Goal: Complete application form

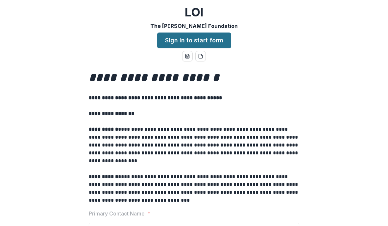
click at [210, 39] on link "Sign in to start form" at bounding box center [194, 41] width 74 height 16
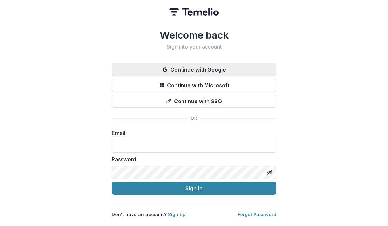
click at [216, 65] on button "Continue with Google" at bounding box center [194, 69] width 164 height 13
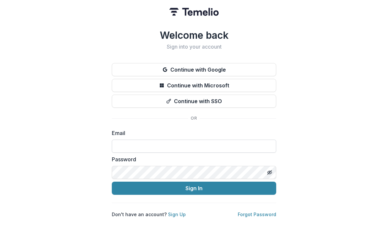
click at [175, 140] on input at bounding box center [194, 146] width 164 height 13
type input "**********"
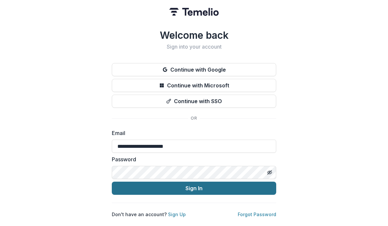
click at [201, 185] on button "Sign In" at bounding box center [194, 188] width 164 height 13
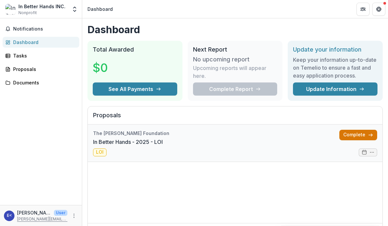
click at [361, 133] on link "Complete" at bounding box center [358, 135] width 38 height 11
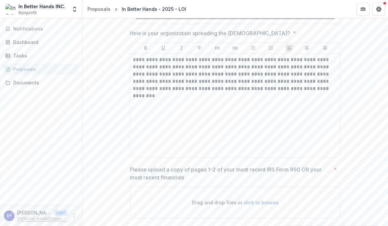
scroll to position [1350, 0]
click at [253, 200] on span "click to browse" at bounding box center [261, 203] width 35 height 6
type input "**********"
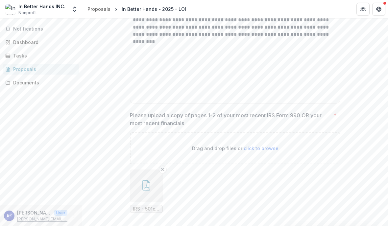
scroll to position [1404, 0]
click at [149, 170] on button "button" at bounding box center [146, 186] width 33 height 33
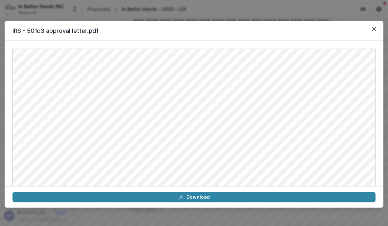
scroll to position [0, 0]
click at [375, 30] on icon "Close" at bounding box center [374, 29] width 4 height 4
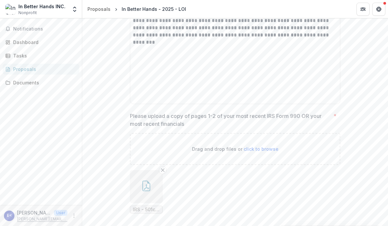
scroll to position [1404, 0]
click at [163, 169] on line "Remove File" at bounding box center [162, 170] width 3 height 3
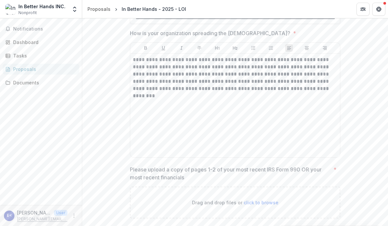
scroll to position [1350, 0]
click at [260, 200] on span "click to browse" at bounding box center [261, 203] width 35 height 6
type input "**********"
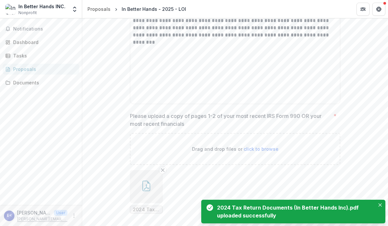
scroll to position [1404, 0]
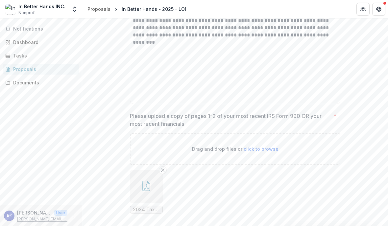
click at [147, 180] on button "button" at bounding box center [146, 186] width 33 height 33
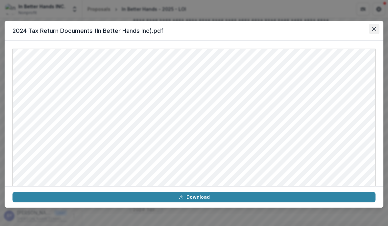
click at [375, 31] on icon "Close" at bounding box center [374, 29] width 4 height 4
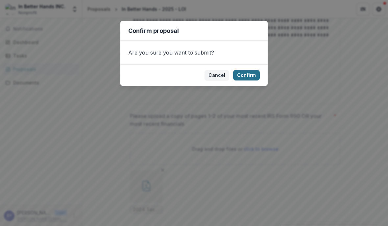
click at [249, 74] on button "Confirm" at bounding box center [246, 75] width 27 height 11
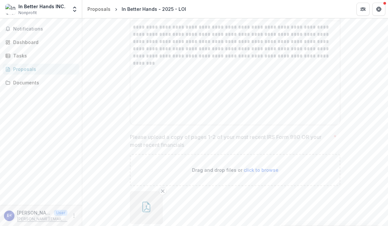
scroll to position [901, 0]
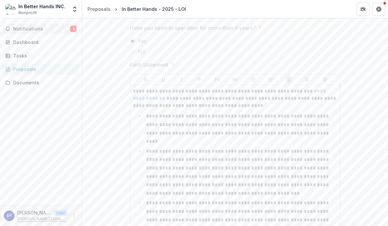
click at [59, 28] on span "Notifications" at bounding box center [41, 29] width 57 height 6
